Goal: Task Accomplishment & Management: Use online tool/utility

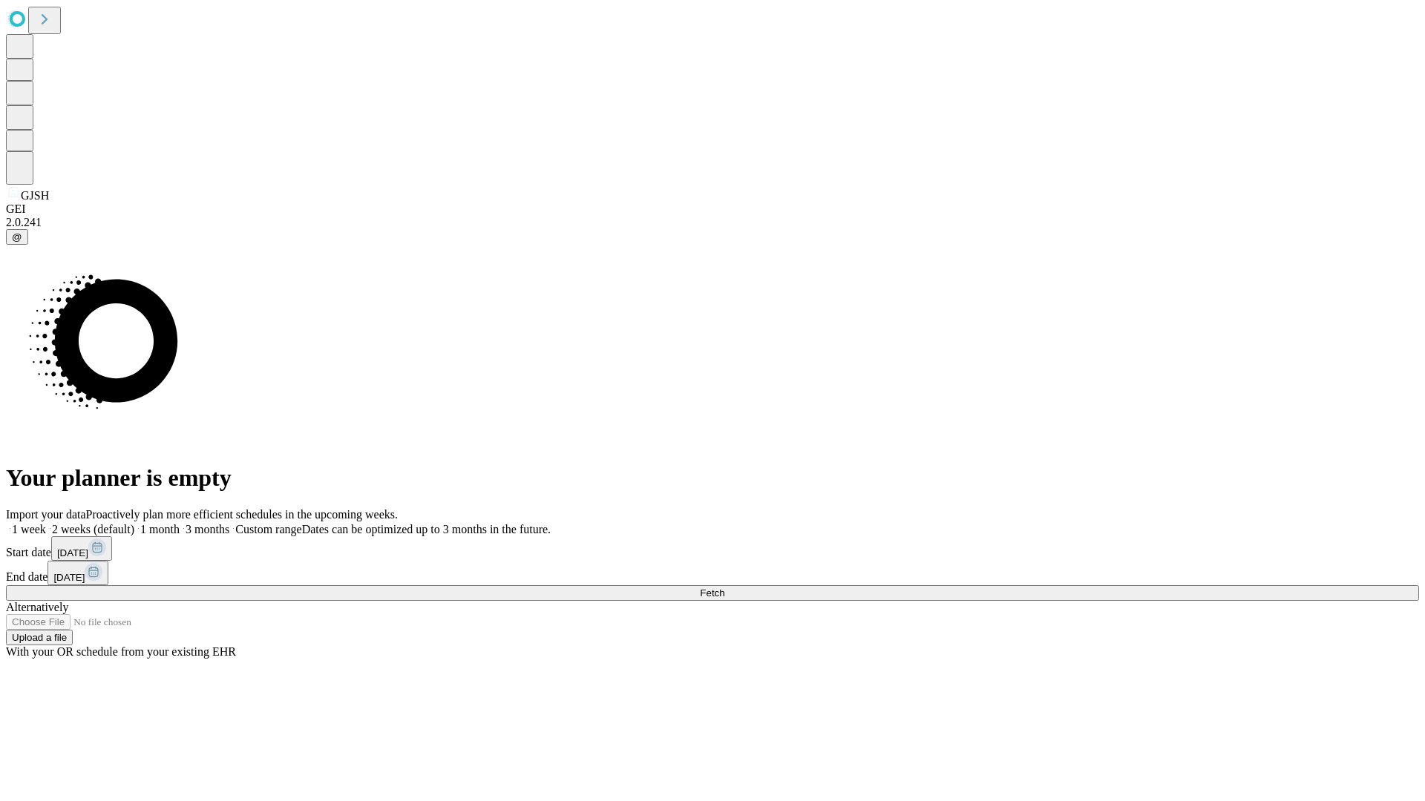
click at [724, 588] on span "Fetch" at bounding box center [712, 593] width 24 height 11
